Goal: Use online tool/utility: Utilize a website feature to perform a specific function

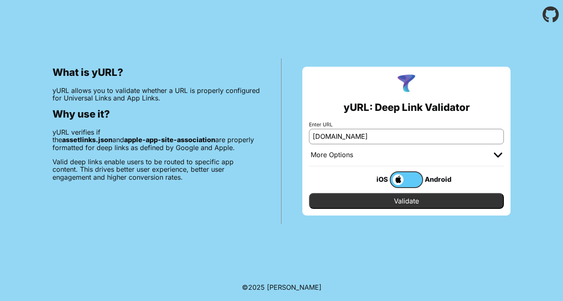
type input "[DOMAIN_NAME]"
click at [390, 196] on input "Validate" at bounding box center [406, 201] width 195 height 16
click at [325, 138] on input "[DOMAIN_NAME]" at bounding box center [406, 136] width 195 height 15
drag, startPoint x: 325, startPoint y: 138, endPoint x: 415, endPoint y: 138, distance: 90.0
click at [414, 138] on input "[DOMAIN_NAME]" at bounding box center [406, 136] width 195 height 15
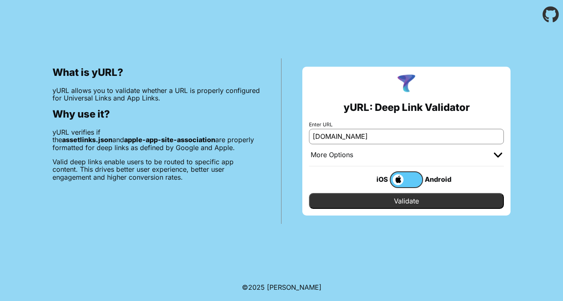
click at [399, 182] on span at bounding box center [397, 179] width 13 height 11
click at [0, 0] on input "checkbox" at bounding box center [0, 0] width 0 height 0
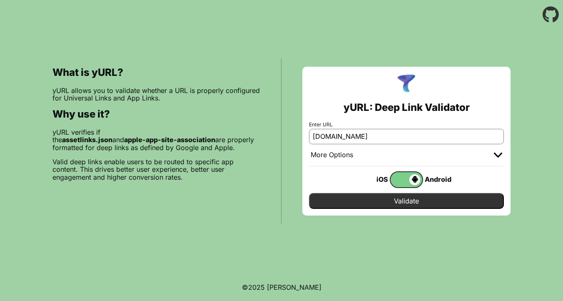
click at [409, 205] on input "Validate" at bounding box center [406, 201] width 195 height 16
click at [401, 136] on input "[DOMAIN_NAME]" at bounding box center [406, 136] width 195 height 15
click at [337, 156] on div "More Options" at bounding box center [332, 155] width 42 height 8
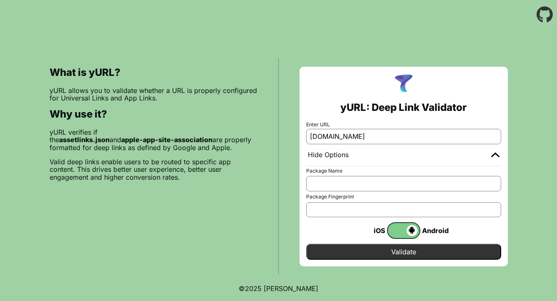
click at [337, 156] on div "Hide Options" at bounding box center [328, 155] width 41 height 8
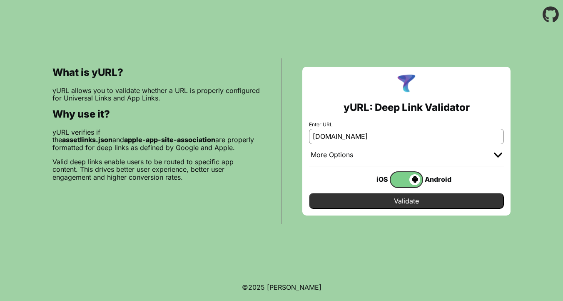
click at [325, 137] on input "[DOMAIN_NAME]" at bounding box center [406, 136] width 195 height 15
click at [405, 203] on input "Validate" at bounding box center [406, 201] width 195 height 16
click at [379, 133] on input "[DOMAIN_NAME]" at bounding box center [406, 136] width 195 height 15
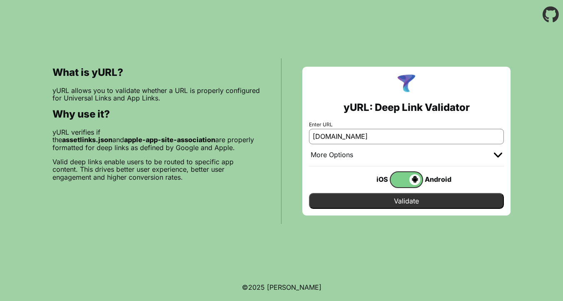
click at [379, 133] on input "[DOMAIN_NAME]" at bounding box center [406, 136] width 195 height 15
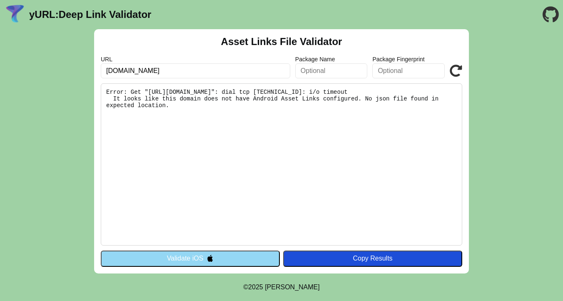
click at [160, 91] on pre "Error: Get "[URL][DOMAIN_NAME]": dial tcp [TECHNICAL_ID]: i/o timeout It looks …" at bounding box center [282, 164] width 362 height 162
drag, startPoint x: 160, startPoint y: 91, endPoint x: 310, endPoint y: 90, distance: 149.6
click at [310, 91] on pre "Error: Get "[URL][DOMAIN_NAME]": dial tcp [TECHNICAL_ID]: i/o timeout It looks …" at bounding box center [282, 164] width 362 height 162
click at [127, 105] on pre "Error: Get "[URL][DOMAIN_NAME]": dial tcp [TECHNICAL_ID]: i/o timeout It looks …" at bounding box center [282, 164] width 362 height 162
drag, startPoint x: 127, startPoint y: 105, endPoint x: 201, endPoint y: 106, distance: 73.7
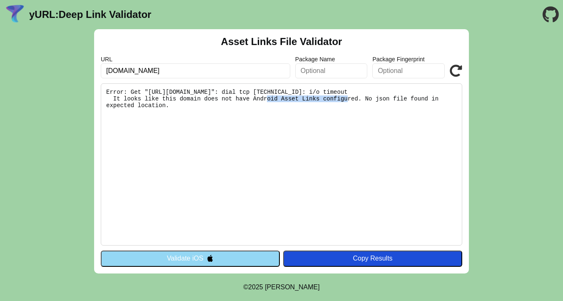
click at [201, 106] on pre "Error: Get "[URL][DOMAIN_NAME]": dial tcp [TECHNICAL_ID]: i/o timeout It looks …" at bounding box center [282, 164] width 362 height 162
click at [205, 118] on pre "Error: Get "[URL][DOMAIN_NAME]": dial tcp [TECHNICAL_ID]: i/o timeout It looks …" at bounding box center [282, 164] width 362 height 162
drag, startPoint x: 112, startPoint y: 90, endPoint x: 236, endPoint y: 122, distance: 128.7
click at [236, 123] on pre "Error: Get "[URL][DOMAIN_NAME]": dial tcp [TECHNICAL_ID]: i/o timeout It looks …" at bounding box center [282, 164] width 362 height 162
click at [200, 118] on pre "Error: Get "https://abtest.akbank.com/.well-known/assetlinks.json": dial tcp 21…" at bounding box center [282, 164] width 362 height 162
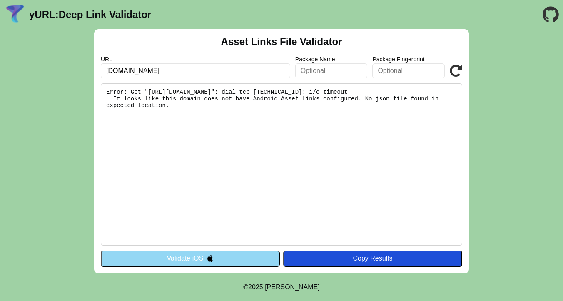
drag, startPoint x: 202, startPoint y: 118, endPoint x: 87, endPoint y: 74, distance: 123.6
click at [87, 74] on div "Asset Links File Validator URL abtest.akbank.com Package Name Package Fingerpri…" at bounding box center [281, 151] width 563 height 244
click at [175, 111] on pre "Error: Get "https://abtest.akbank.com/.well-known/assetlinks.json": dial tcp 21…" at bounding box center [282, 164] width 362 height 162
drag, startPoint x: 175, startPoint y: 111, endPoint x: 100, endPoint y: 92, distance: 76.9
click at [101, 92] on pre "Error: Get "https://abtest.akbank.com/.well-known/assetlinks.json": dial tcp 21…" at bounding box center [282, 164] width 362 height 162
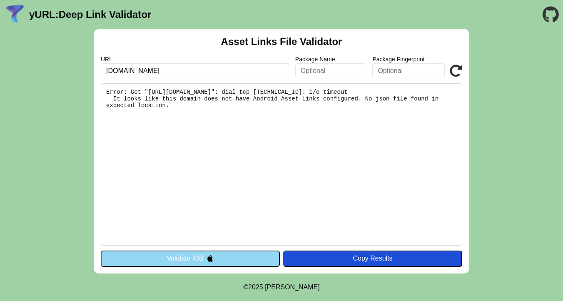
click at [196, 120] on pre "Error: Get "https://abtest.akbank.com/.well-known/assetlinks.json": dial tcp 21…" at bounding box center [282, 164] width 362 height 162
drag, startPoint x: 197, startPoint y: 120, endPoint x: 104, endPoint y: 87, distance: 98.8
click at [104, 87] on pre "Error: Get "https://abtest.akbank.com/.well-known/assetlinks.json": dial tcp 21…" at bounding box center [282, 164] width 362 height 162
click at [139, 119] on pre "Error: Get "https://abtest.akbank.com/.well-known/assetlinks.json": dial tcp 21…" at bounding box center [282, 164] width 362 height 162
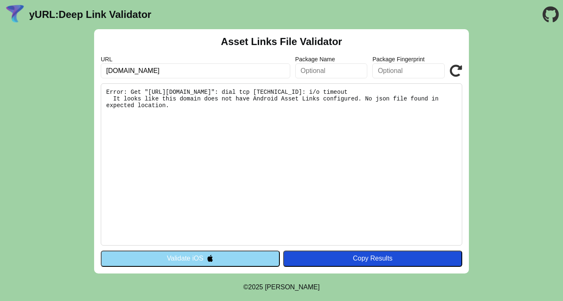
drag, startPoint x: 184, startPoint y: 119, endPoint x: 89, endPoint y: 75, distance: 104.8
click at [89, 75] on div "Asset Links File Validator URL abtest.akbank.com Package Name Package Fingerpri…" at bounding box center [281, 151] width 563 height 244
click at [49, 82] on div "Asset Links File Validator URL abtest.akbank.com Package Name Package Fingerpri…" at bounding box center [281, 151] width 563 height 244
click at [20, 120] on div "Asset Links File Validator URL abtest.akbank.com Package Name Package Fingerpri…" at bounding box center [281, 151] width 563 height 244
